Goal: Task Accomplishment & Management: Use online tool/utility

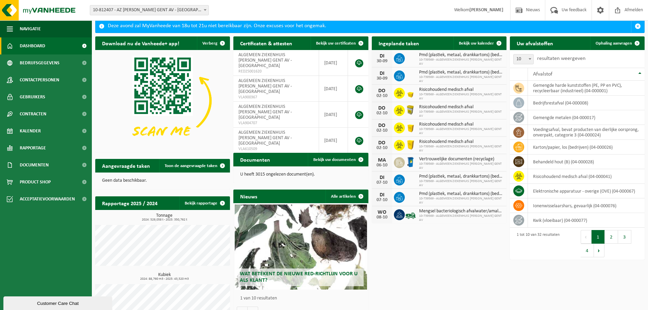
scroll to position [34, 0]
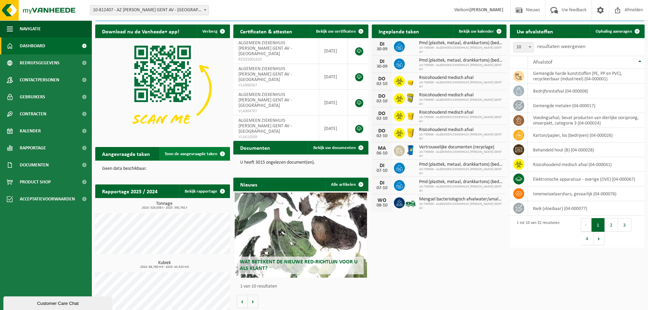
click at [222, 151] on span at bounding box center [223, 154] width 14 height 14
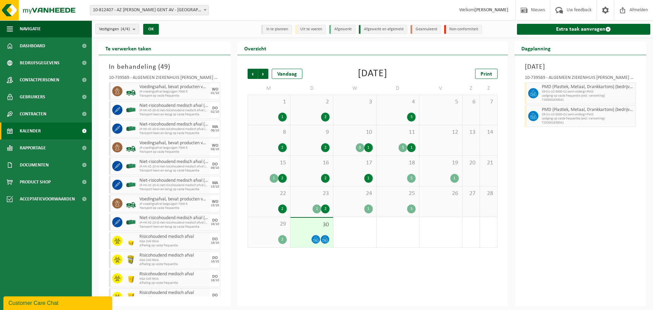
click at [404, 203] on div "25 5" at bounding box center [397, 201] width 43 height 30
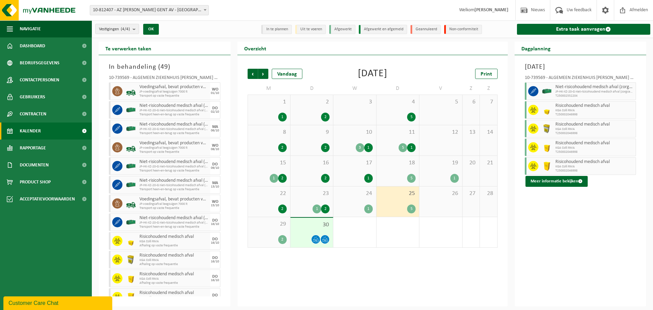
click at [374, 202] on div "24 1" at bounding box center [354, 201] width 43 height 30
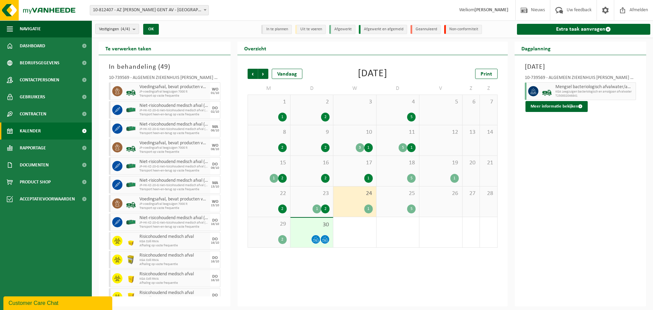
click at [323, 198] on div "23 1 2" at bounding box center [311, 201] width 43 height 30
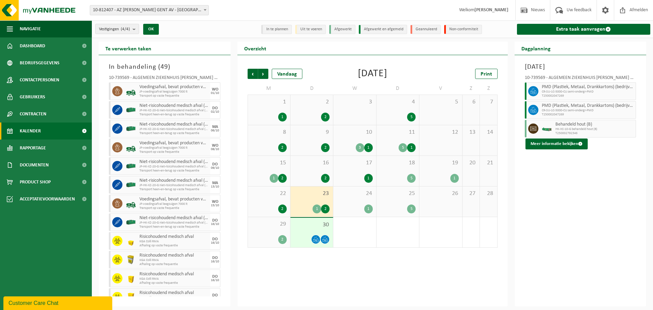
click at [285, 204] on div "2" at bounding box center [282, 208] width 9 height 9
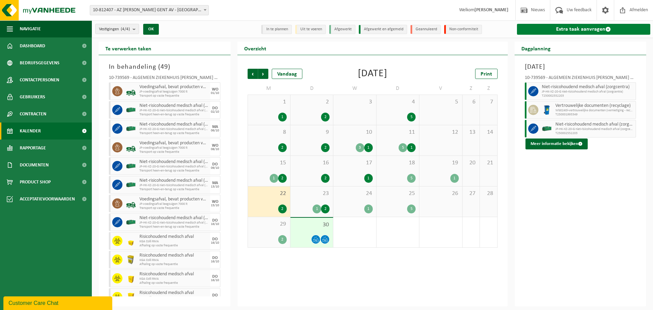
click at [590, 29] on link "Extra taak aanvragen" at bounding box center [584, 29] width 134 height 11
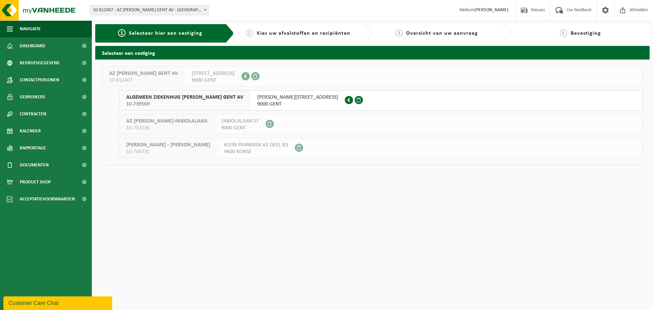
drag, startPoint x: 239, startPoint y: 103, endPoint x: 280, endPoint y: 99, distance: 40.7
click at [250, 103] on div "HENRI [STREET_ADDRESS]" at bounding box center [297, 100] width 95 height 20
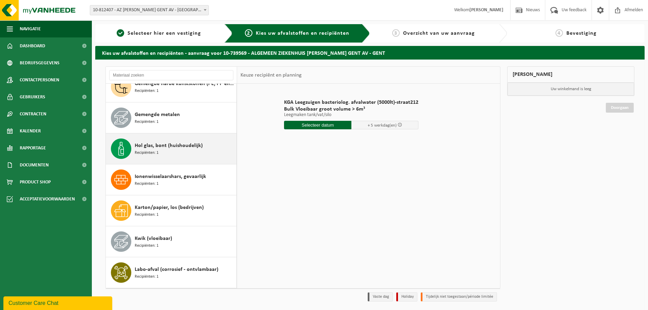
scroll to position [170, 0]
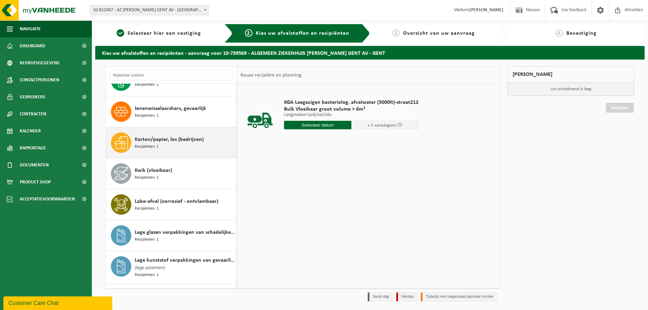
click at [167, 140] on span "Karton/papier, los (bedrijven)" at bounding box center [169, 139] width 69 height 8
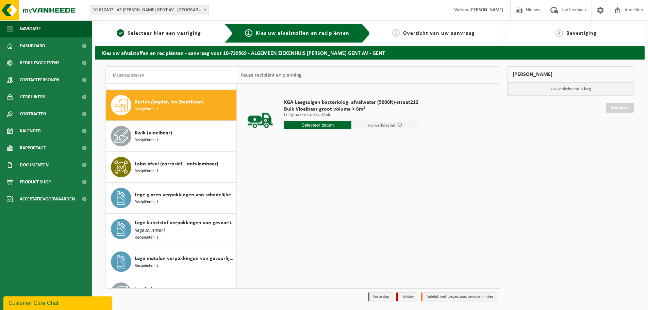
scroll to position [248, 0]
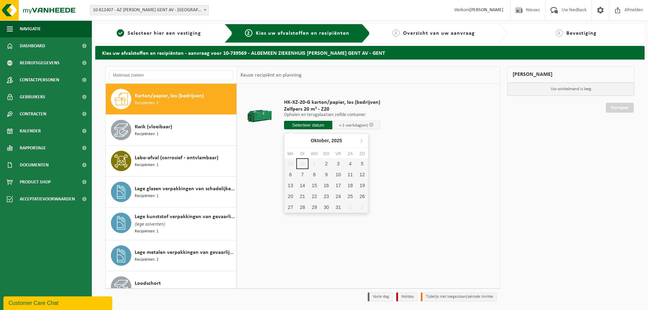
click at [314, 126] on input "text" at bounding box center [308, 125] width 48 height 9
click at [327, 164] on div "2" at bounding box center [326, 163] width 12 height 11
type input "Van 2025-10-02"
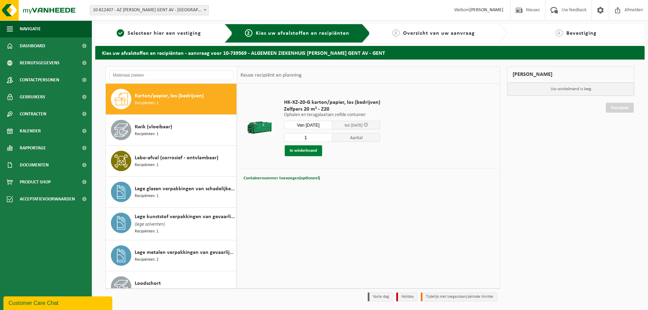
drag, startPoint x: 312, startPoint y: 149, endPoint x: 320, endPoint y: 148, distance: 7.9
click at [312, 149] on button "In winkelmand" at bounding box center [303, 150] width 37 height 11
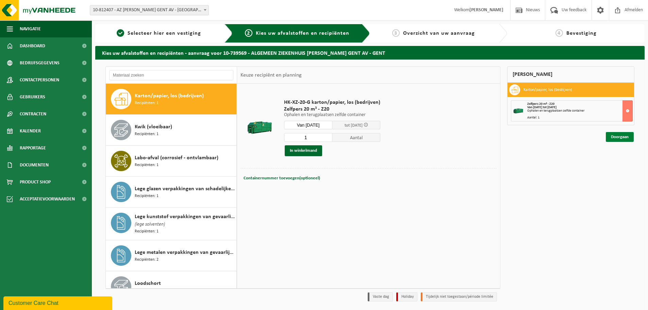
click at [617, 137] on link "Doorgaan" at bounding box center [620, 137] width 28 height 10
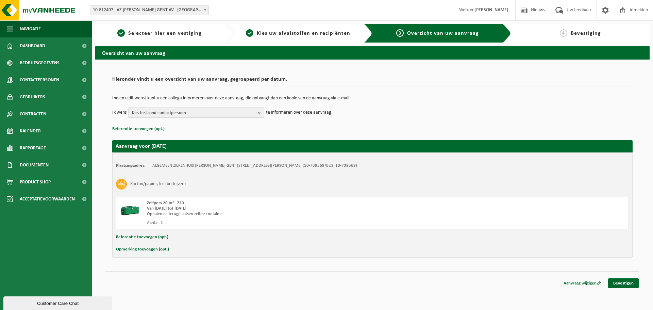
click at [259, 113] on b "button" at bounding box center [261, 113] width 6 height 10
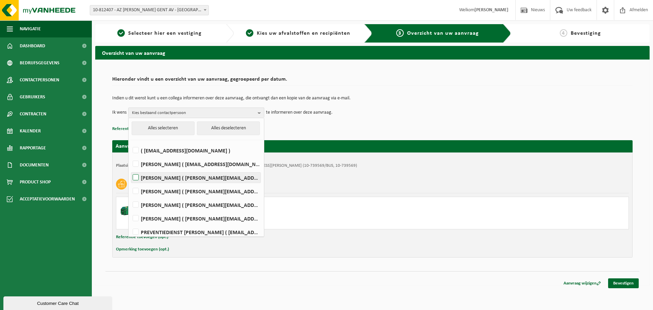
click at [135, 176] on label "Tatjana De Vlieger ( tatjana.devlieger@janpalfijngent.be )" at bounding box center [195, 177] width 129 height 10
click at [130, 169] on input "Tatjana De Vlieger ( tatjana.devlieger@janpalfijngent.be )" at bounding box center [130, 169] width 0 height 0
checkbox input "true"
drag, startPoint x: 134, startPoint y: 217, endPoint x: 171, endPoint y: 215, distance: 37.1
click at [134, 217] on label "Claudia Hoste ( claudia.hoste@janpalfijngent.be )" at bounding box center [195, 218] width 129 height 10
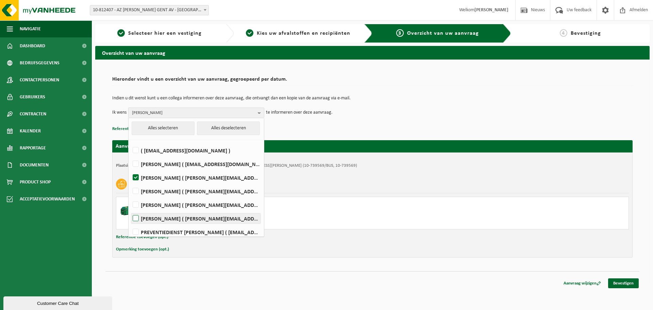
click at [130, 210] on input "Claudia Hoste ( claudia.hoste@janpalfijngent.be )" at bounding box center [130, 209] width 0 height 0
checkbox input "true"
click at [625, 280] on link "Bevestigen" at bounding box center [623, 283] width 31 height 10
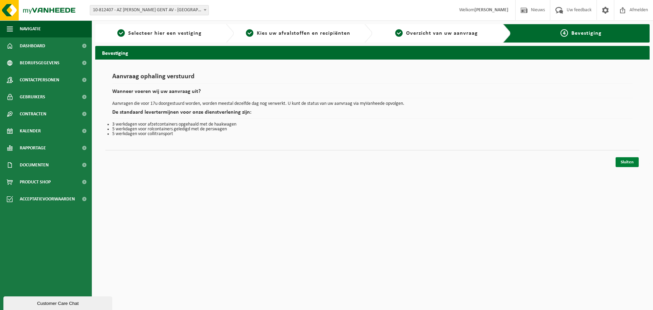
click at [626, 161] on link "Sluiten" at bounding box center [626, 162] width 23 height 10
